Goal: Share content: Share content

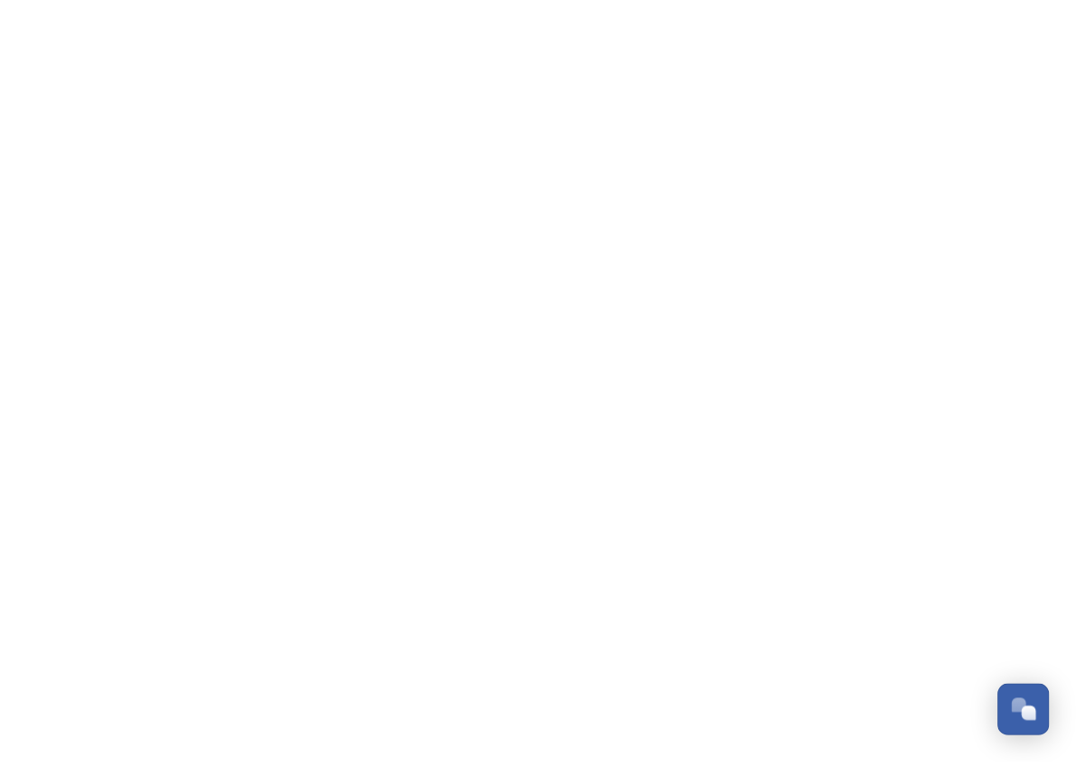
scroll to position [6911, 0]
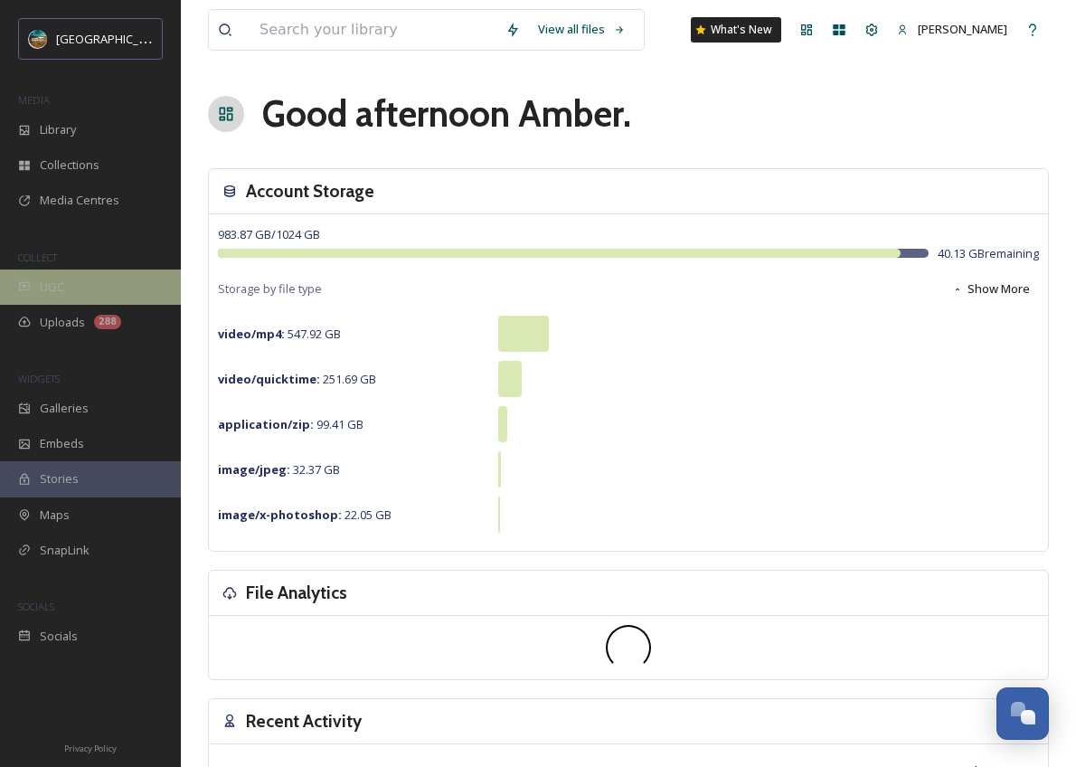
click at [96, 277] on div "UGC" at bounding box center [90, 287] width 181 height 35
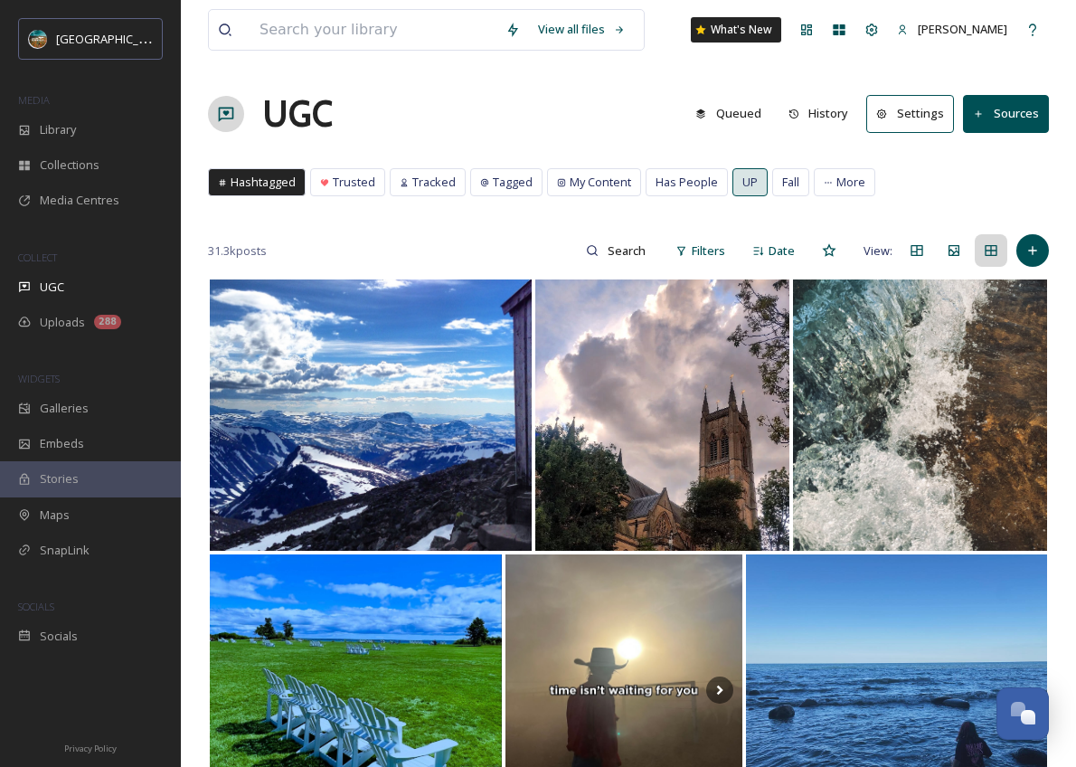
click at [539, 90] on div "UGC Queued History Settings Sources" at bounding box center [628, 114] width 841 height 54
click at [345, 33] on input at bounding box center [374, 30] width 246 height 40
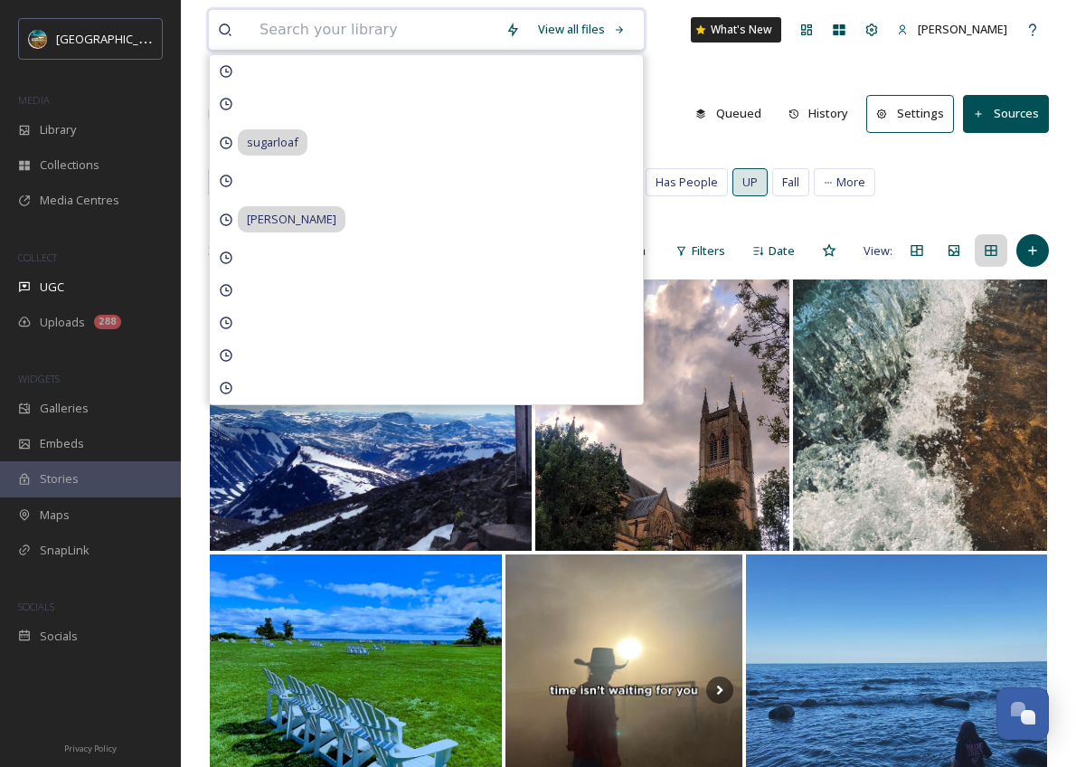
paste input "@tylerstaelgraeve"
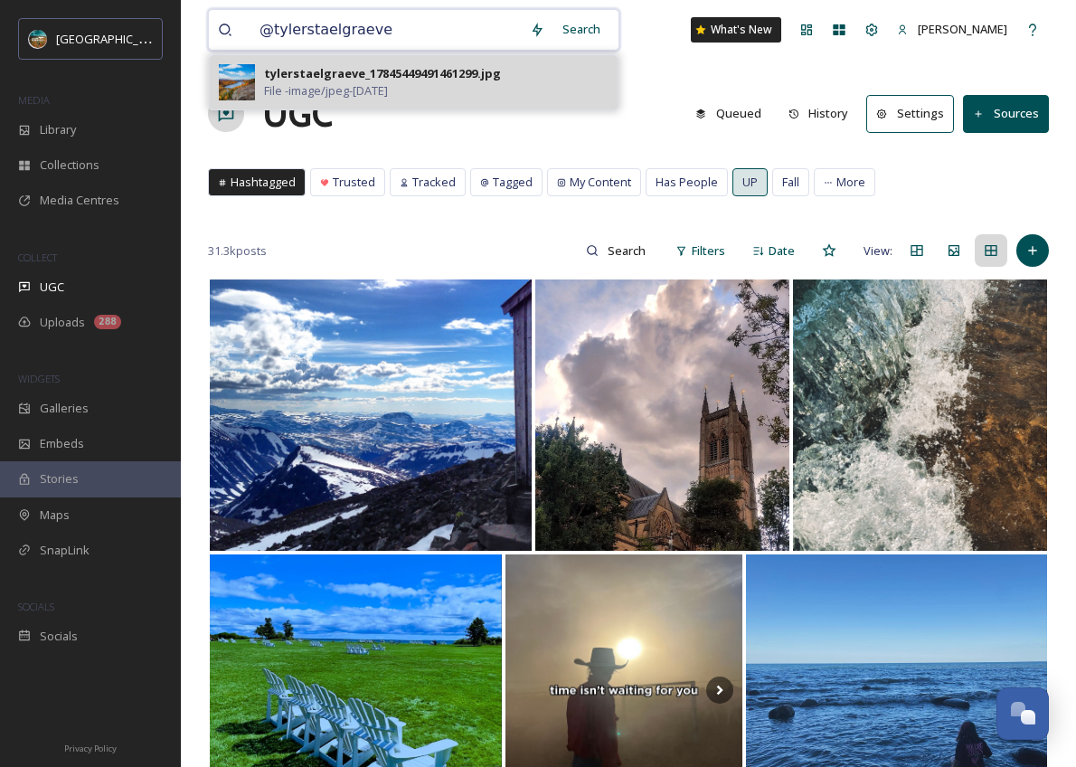
type input "@tylerstaelgraeve"
click at [460, 82] on div "tylerstaelgraeve_17845449491461299.jpg File - image/jpeg - [DATE]" at bounding box center [436, 82] width 345 height 34
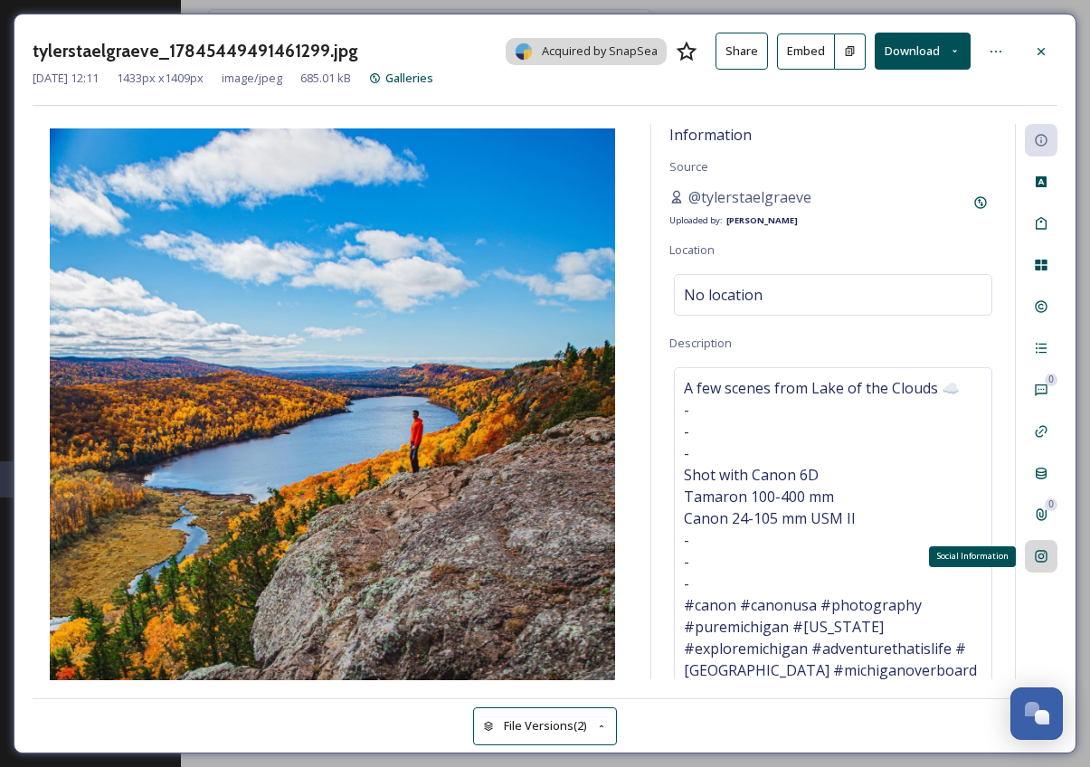
click at [1038, 553] on icon at bounding box center [1041, 556] width 14 height 14
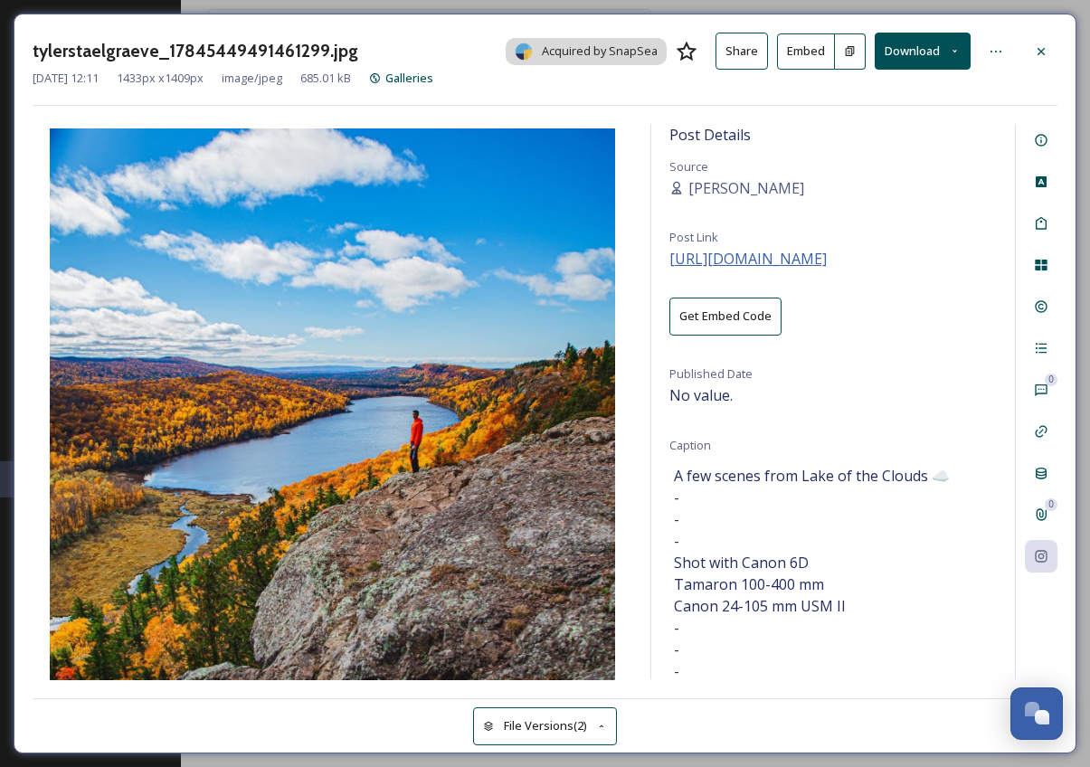
click at [771, 266] on span "[URL][DOMAIN_NAME]" at bounding box center [747, 259] width 157 height 20
click at [1034, 46] on icon at bounding box center [1041, 51] width 14 height 14
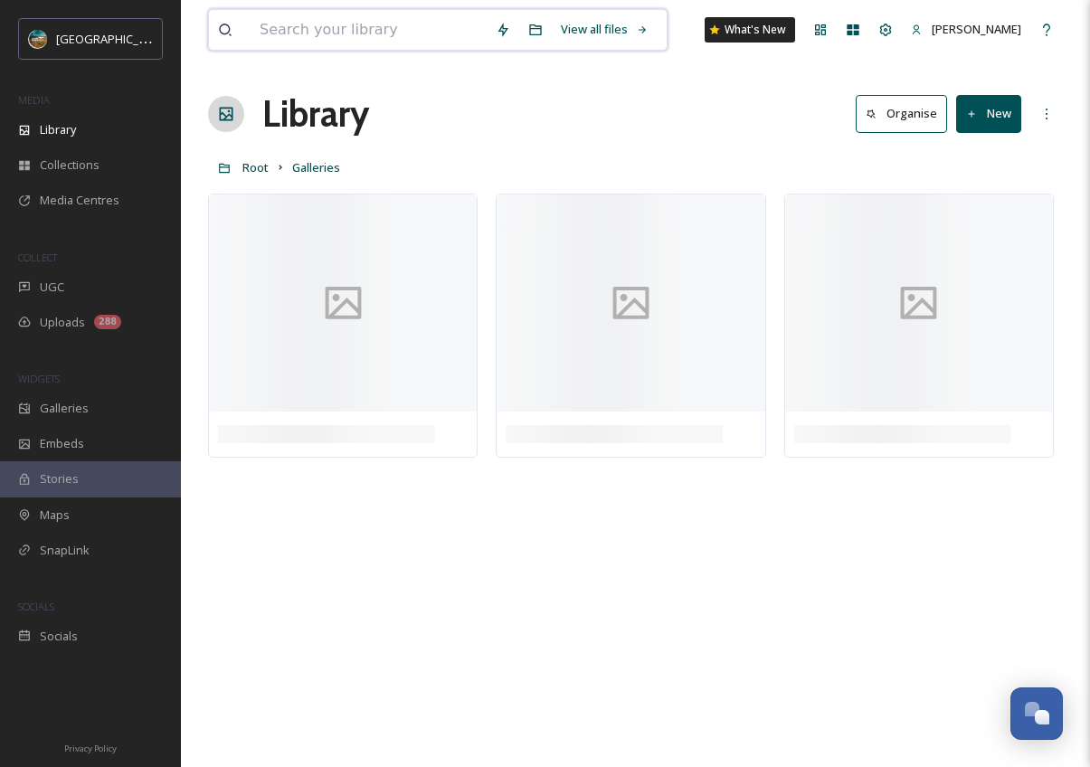
click at [372, 38] on input at bounding box center [369, 30] width 236 height 40
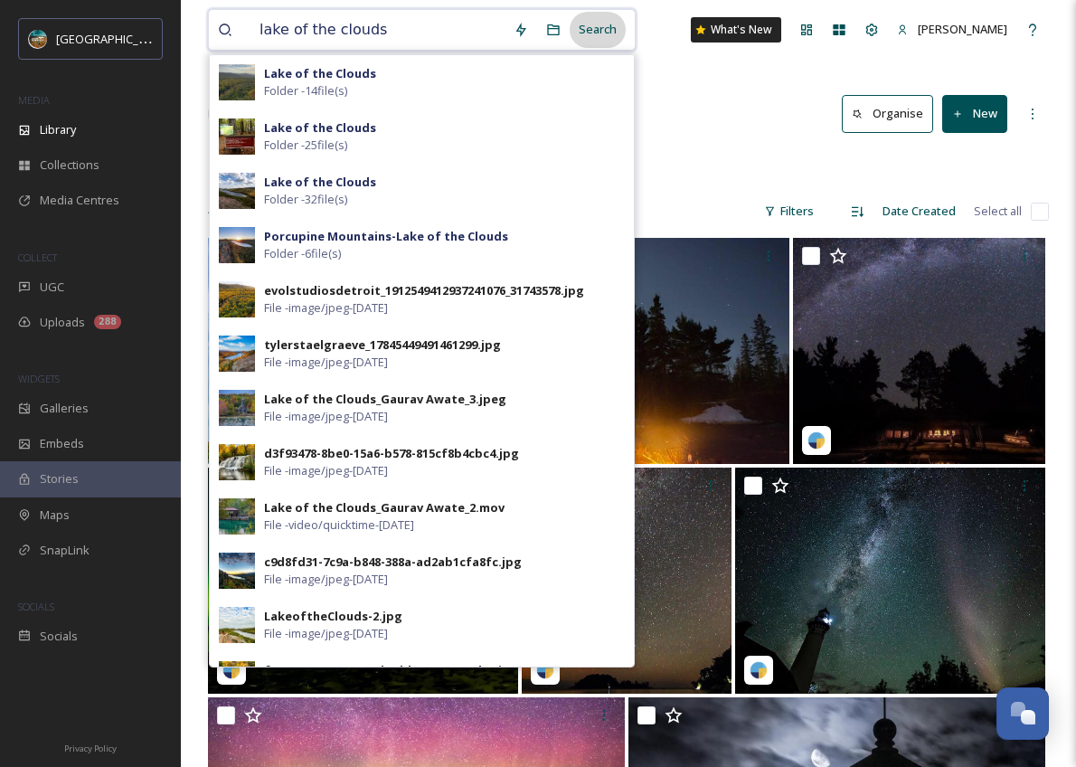
type input "lake of the clouds"
click at [606, 38] on div "Search" at bounding box center [598, 29] width 56 height 35
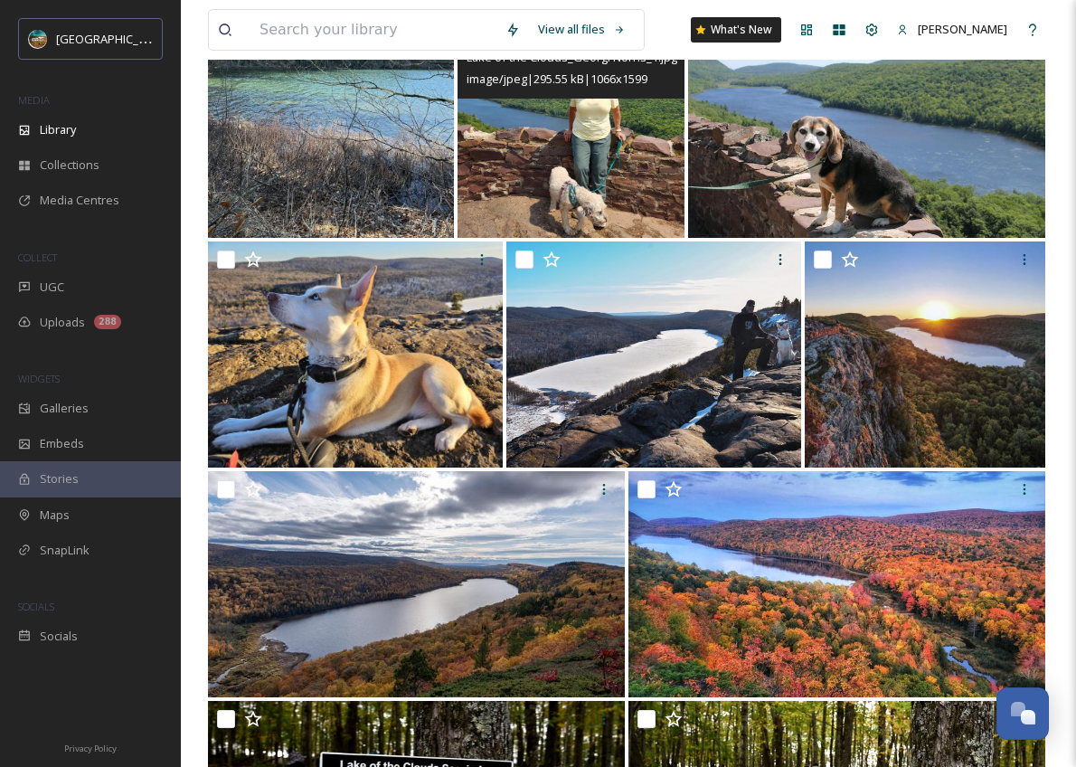
scroll to position [8627, 0]
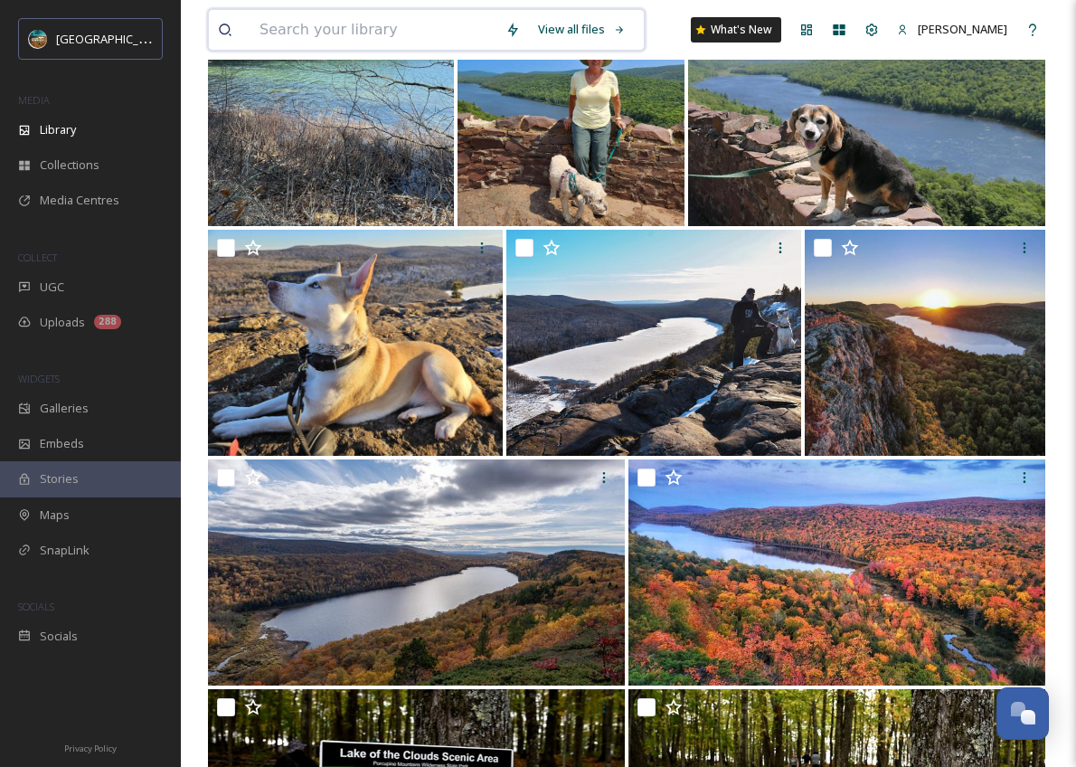
click at [408, 25] on input at bounding box center [374, 30] width 246 height 40
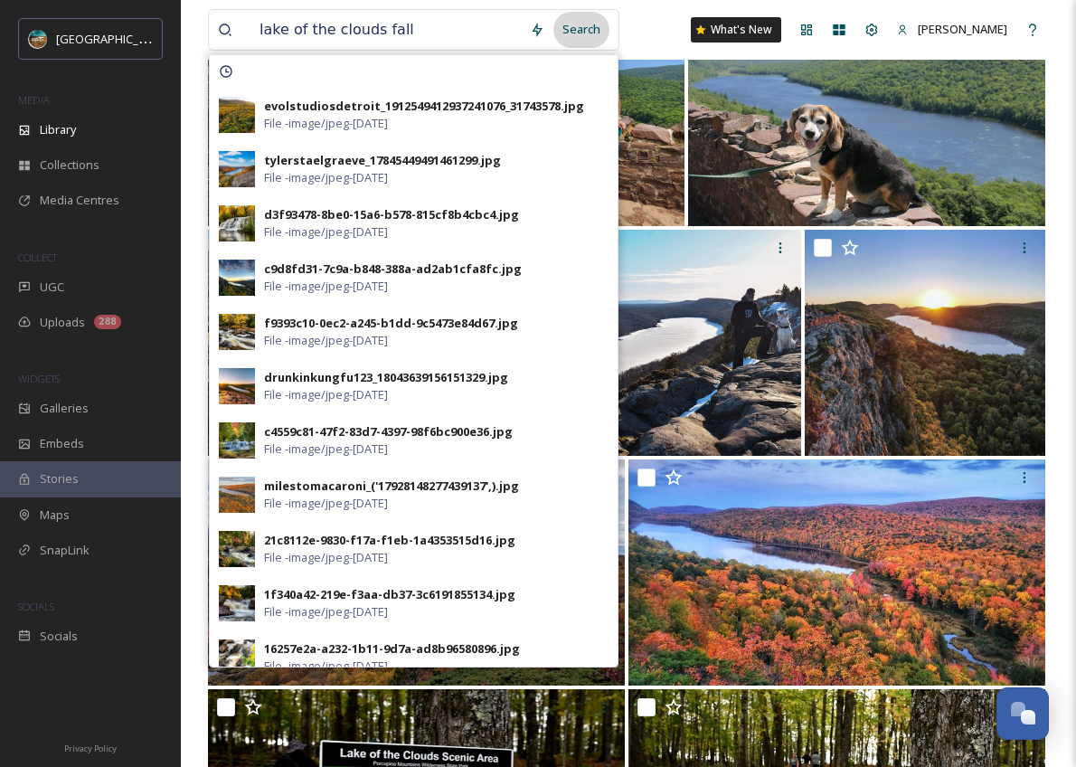
click at [582, 29] on div "Search" at bounding box center [582, 29] width 56 height 35
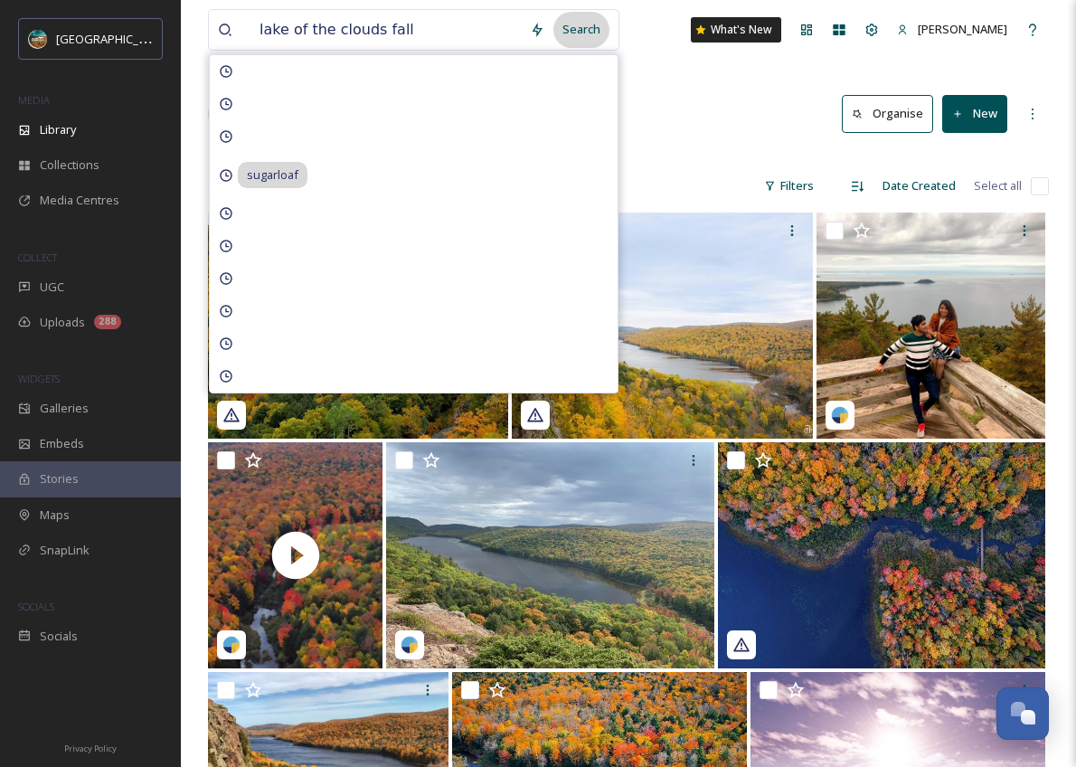
click at [583, 33] on div "Search" at bounding box center [582, 29] width 56 height 35
click at [699, 101] on div "Library Search Organise New" at bounding box center [628, 114] width 841 height 54
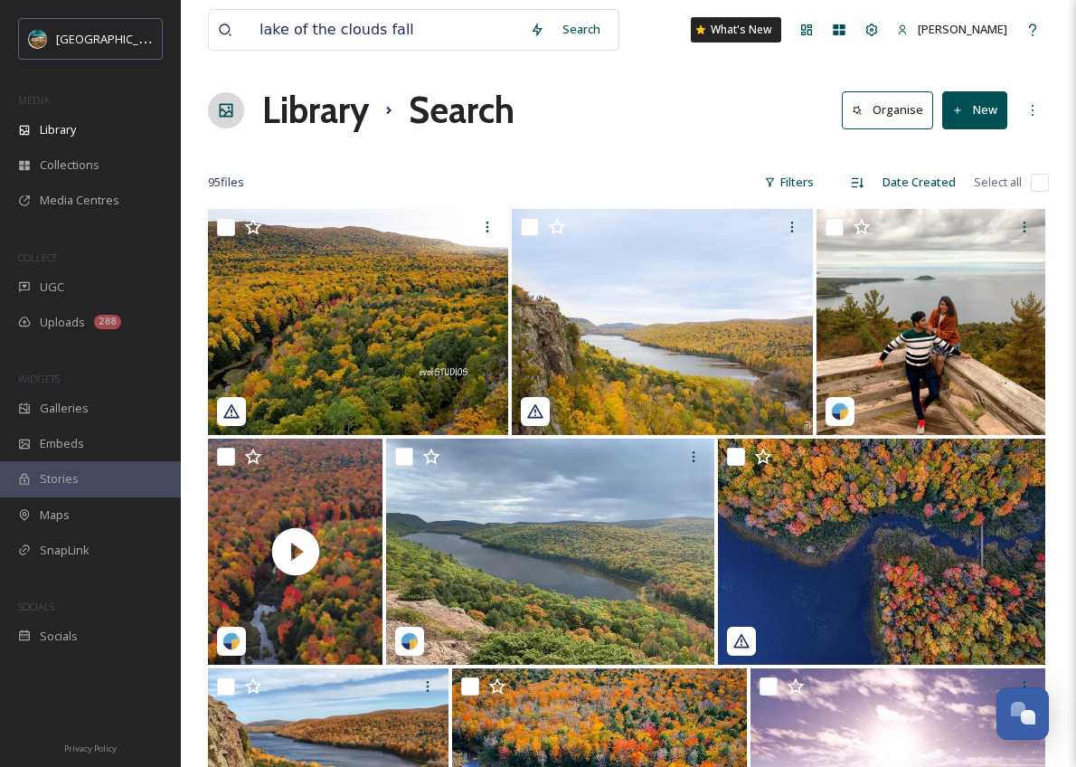
scroll to position [7, 0]
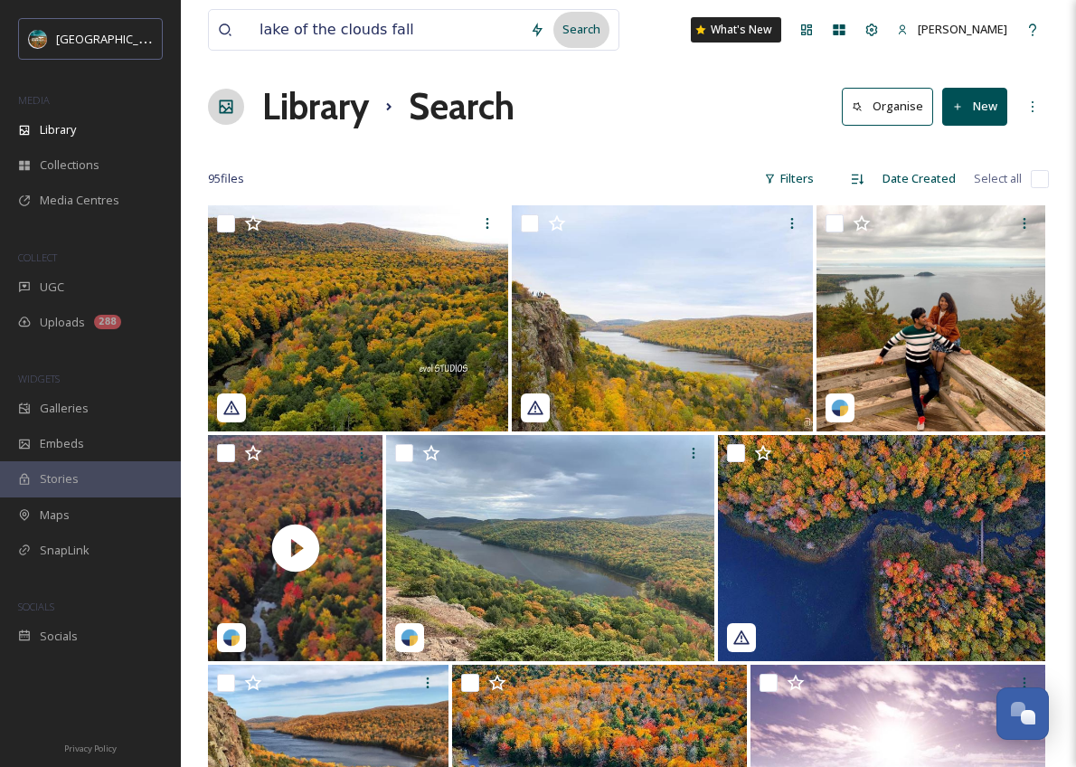
click at [572, 34] on div "Search" at bounding box center [582, 29] width 56 height 35
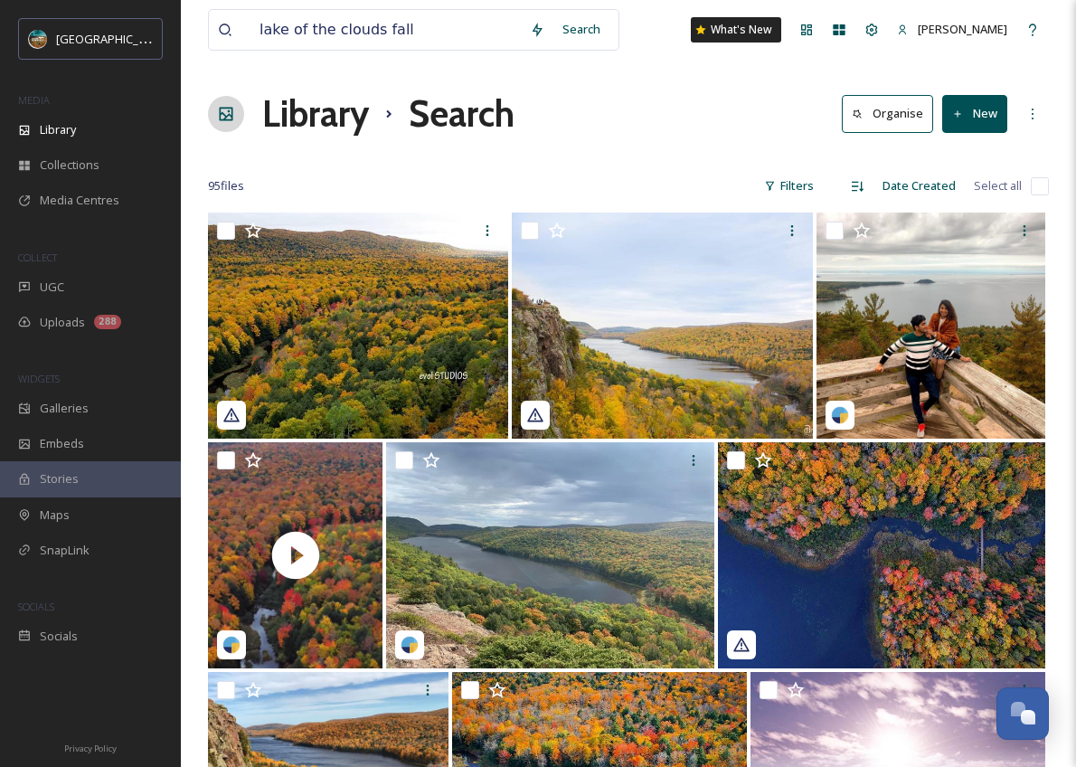
click at [646, 128] on div "Library Search Organise New" at bounding box center [628, 114] width 841 height 54
click at [424, 24] on input "lake of the clouds fall" at bounding box center [386, 30] width 270 height 40
drag, startPoint x: 425, startPoint y: 31, endPoint x: 374, endPoint y: 34, distance: 50.8
click at [374, 34] on input "lake of the clouds fall" at bounding box center [386, 30] width 270 height 40
type input "lake of the clouds"
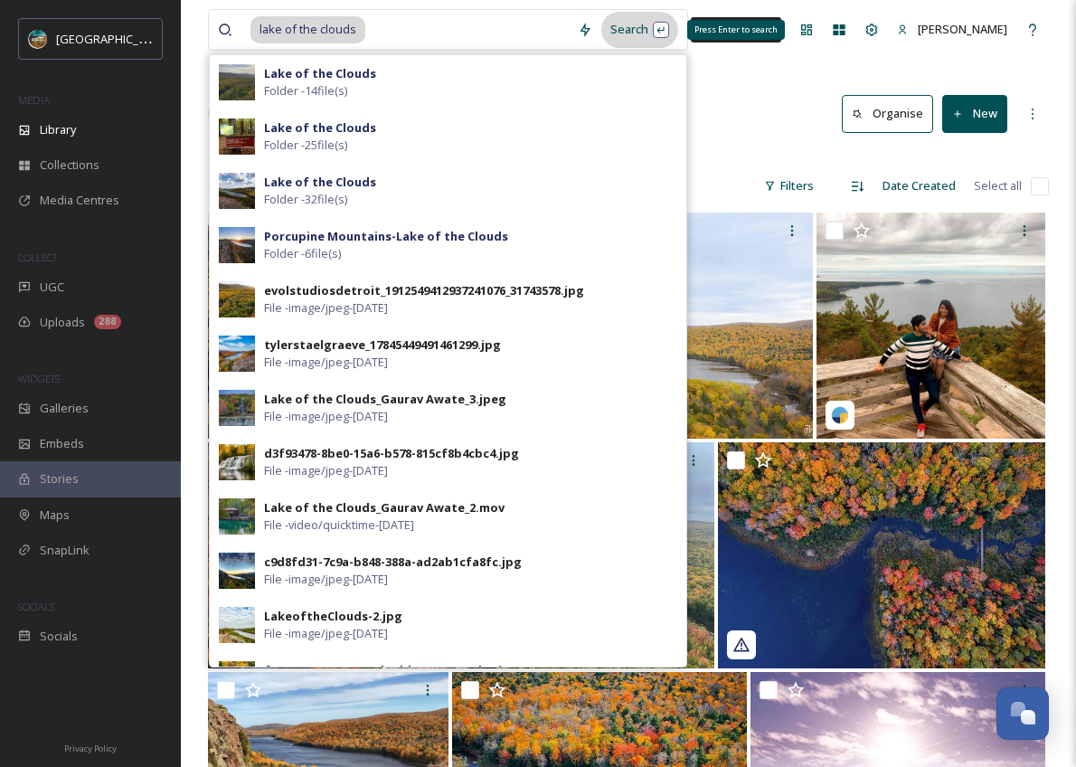
click at [640, 36] on div "Search Press Enter to search" at bounding box center [640, 29] width 77 height 35
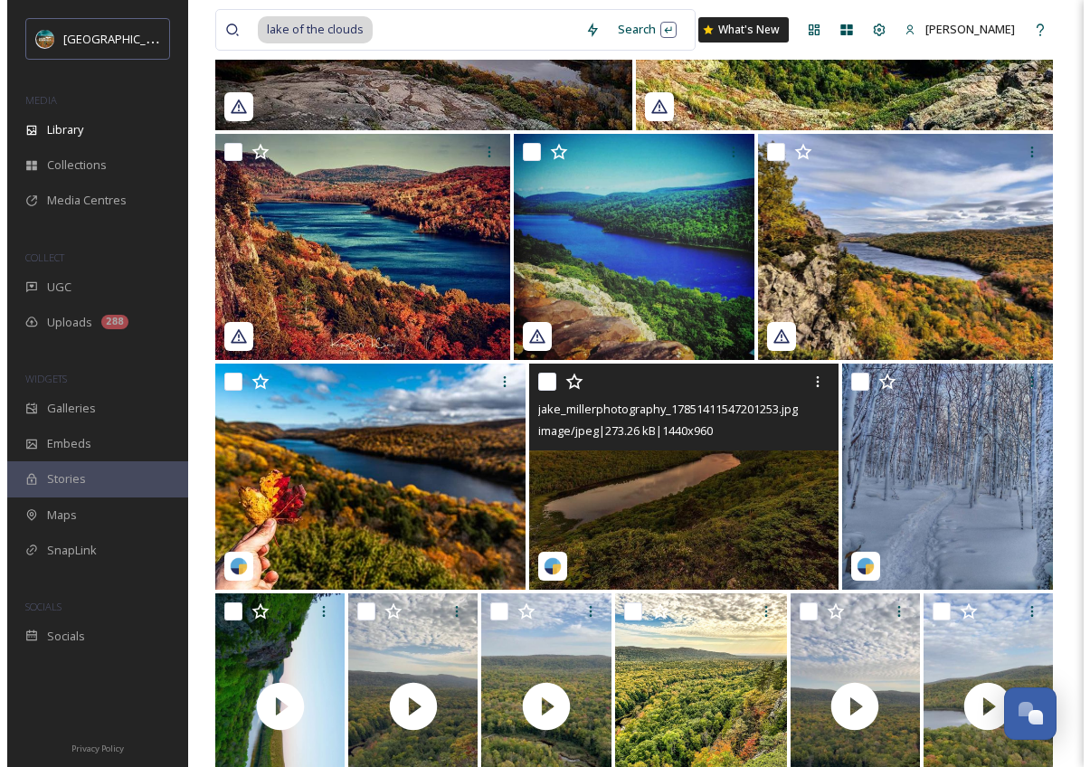
scroll to position [6454, 0]
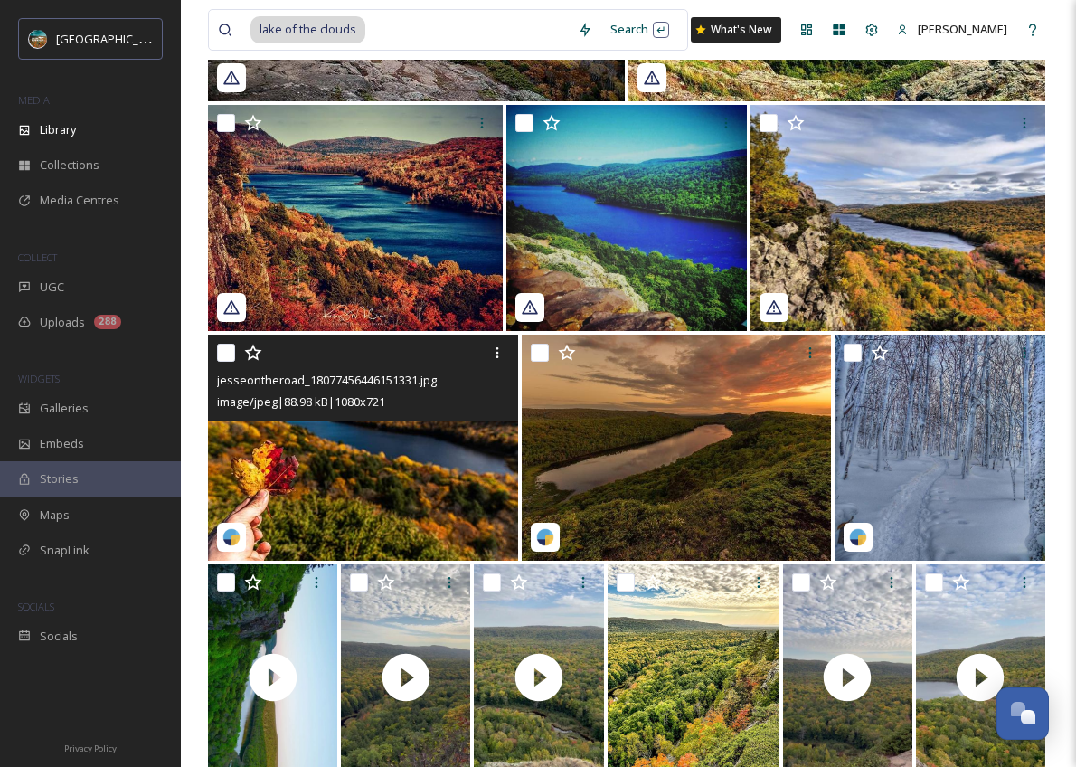
click at [309, 458] on img at bounding box center [363, 448] width 310 height 226
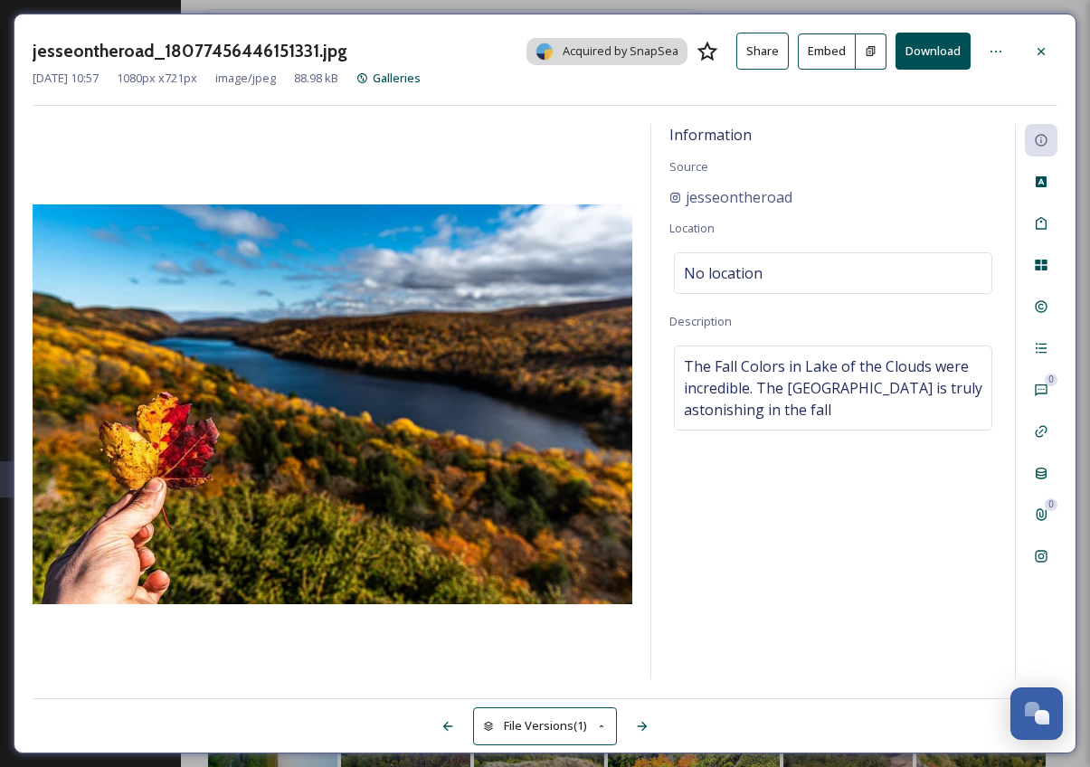
click at [827, 63] on button "Embed" at bounding box center [827, 51] width 58 height 36
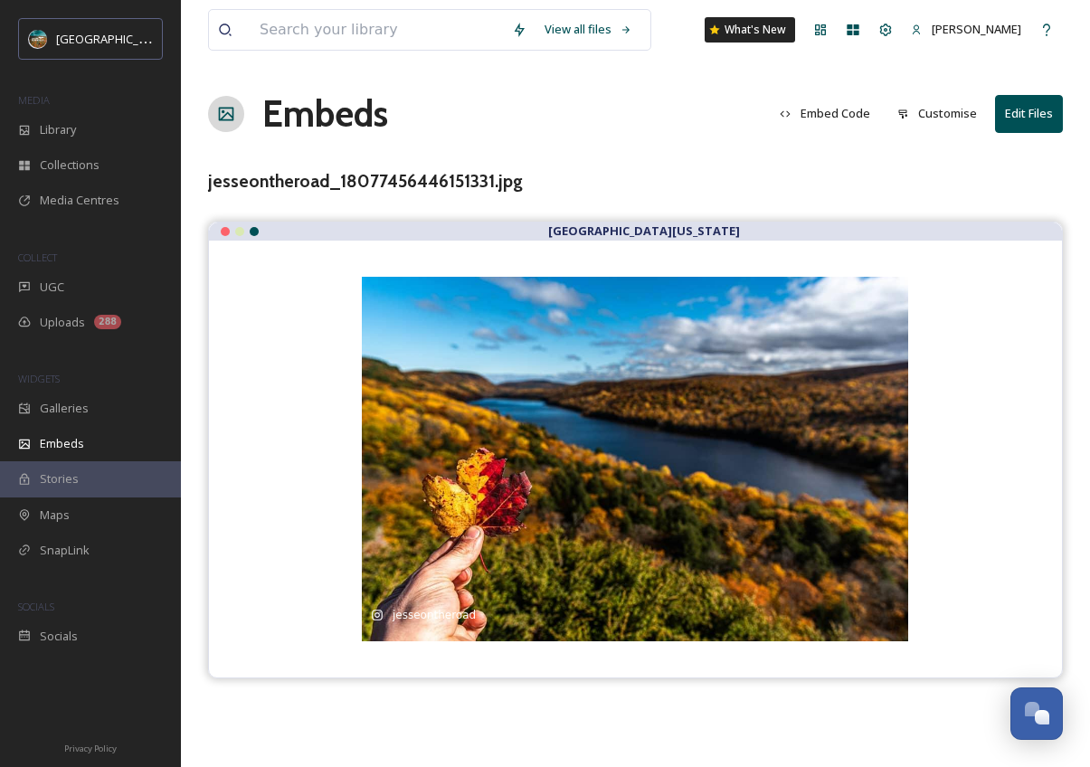
click at [840, 118] on button "Embed Code" at bounding box center [825, 113] width 109 height 35
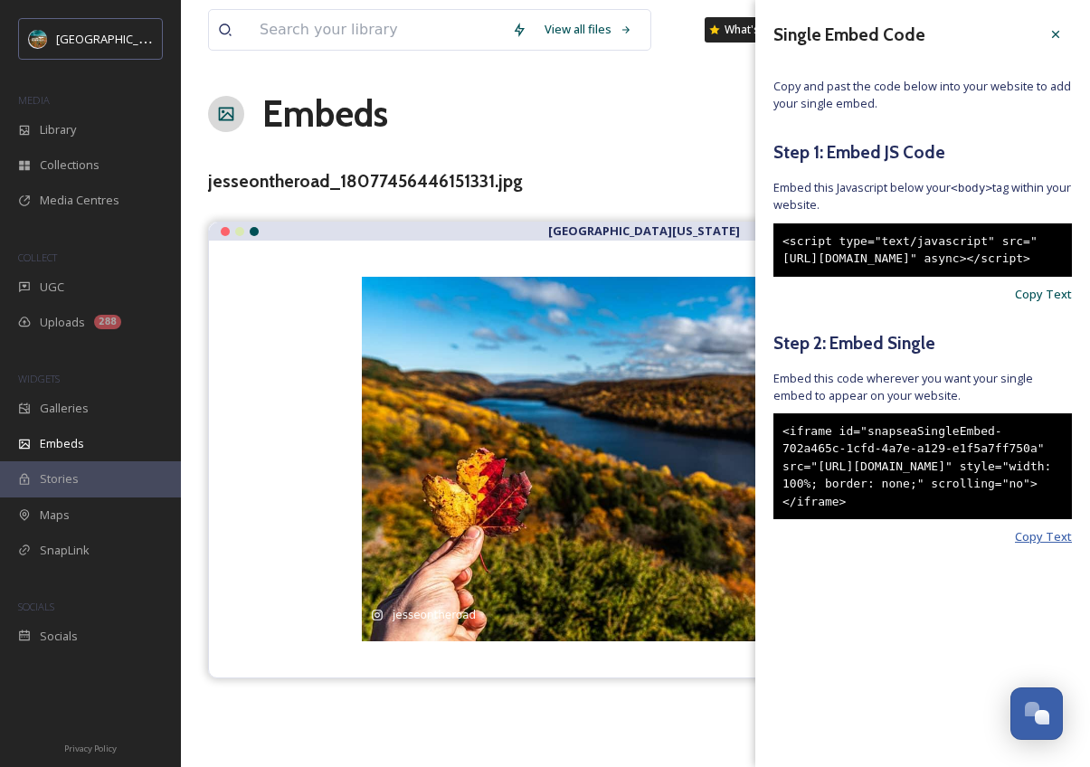
click at [1057, 545] on span "Copy Text" at bounding box center [1043, 536] width 57 height 17
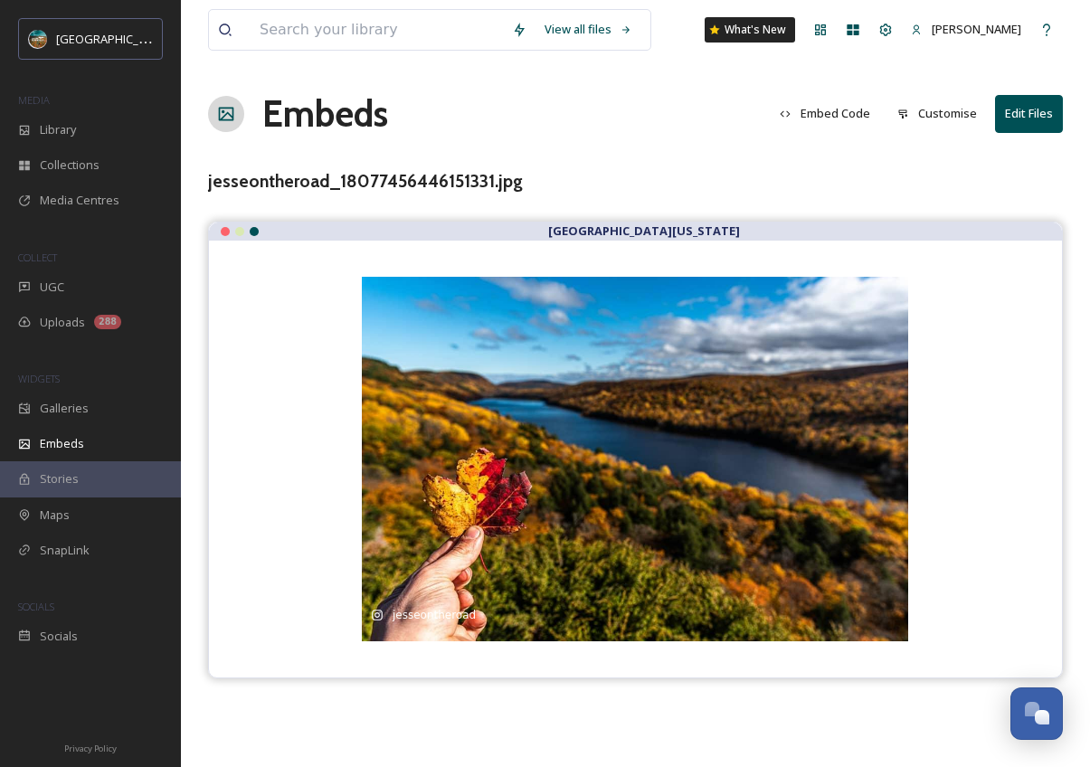
click at [573, 148] on div "View all files What's New [PERSON_NAME] Embeds Embed Code Customise Edit Files …" at bounding box center [635, 383] width 909 height 767
